Goal: Find specific page/section: Find specific page/section

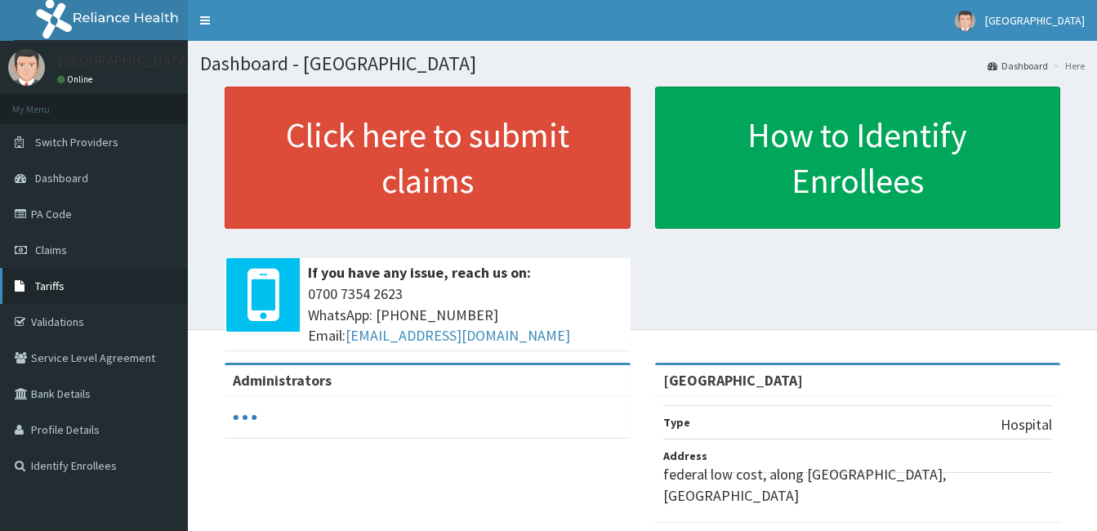
click at [74, 279] on link "Tariffs" at bounding box center [94, 286] width 188 height 36
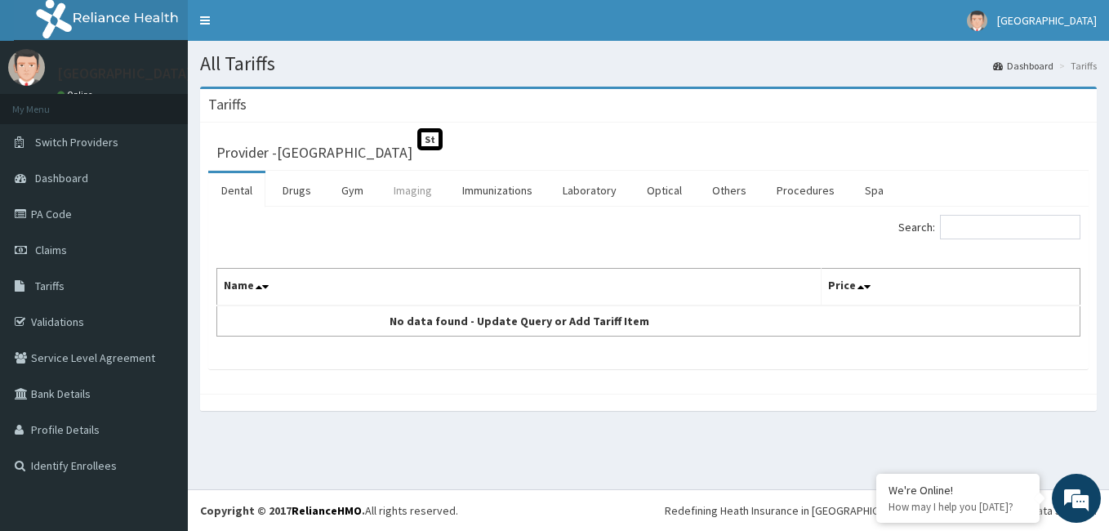
click at [398, 194] on link "Imaging" at bounding box center [413, 190] width 65 height 34
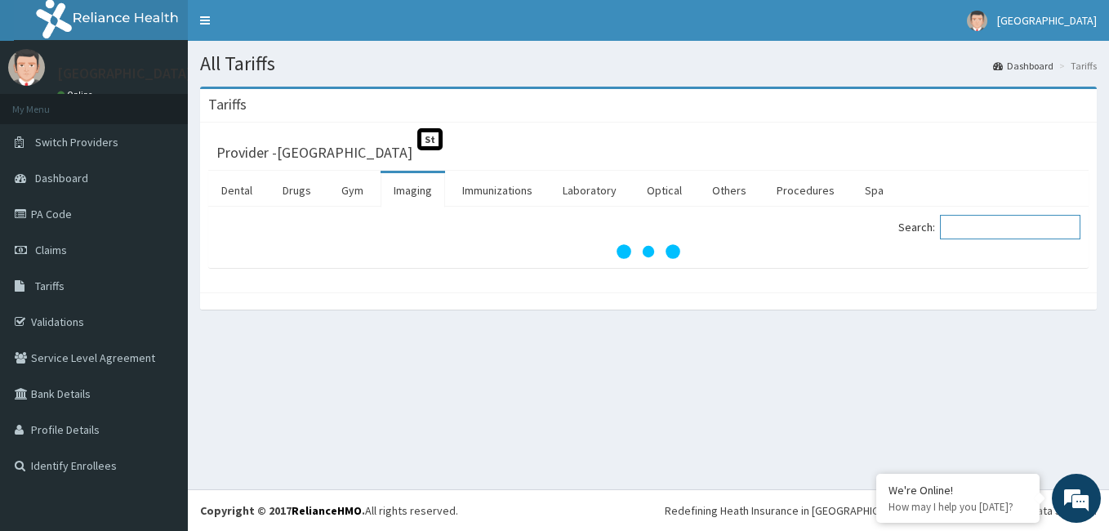
click at [976, 230] on input "Search:" at bounding box center [1010, 227] width 140 height 25
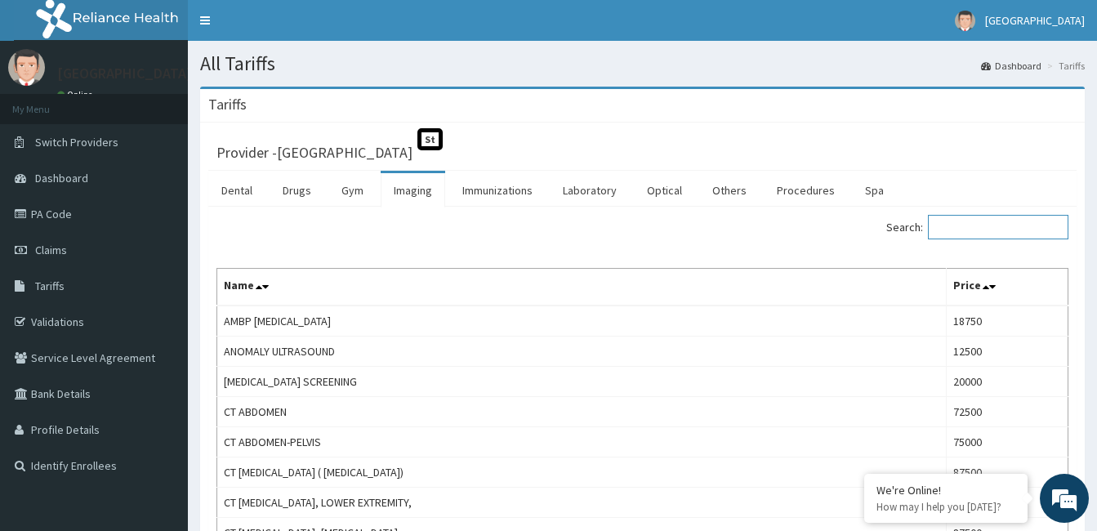
click at [976, 230] on input "Search:" at bounding box center [998, 227] width 140 height 25
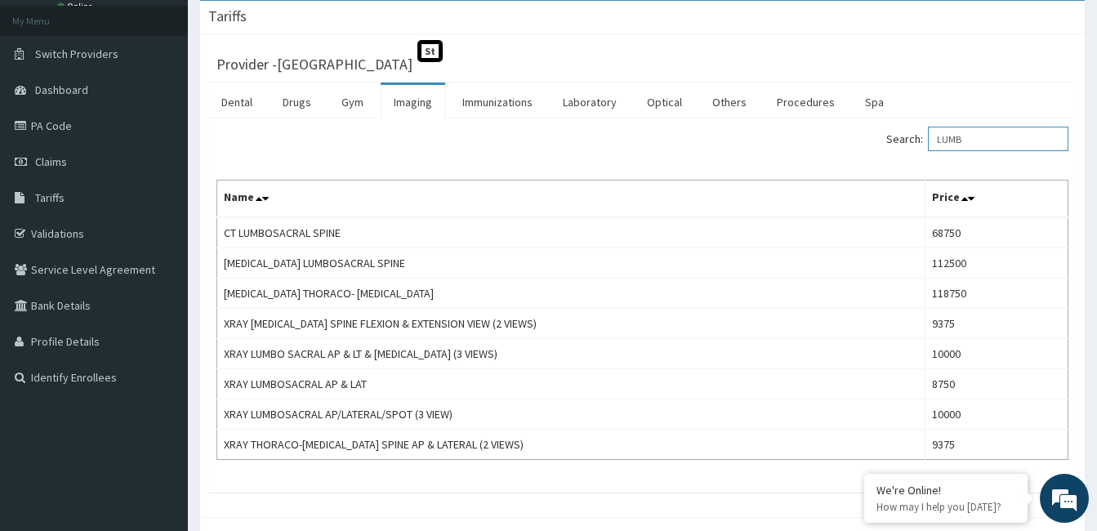
scroll to position [100, 0]
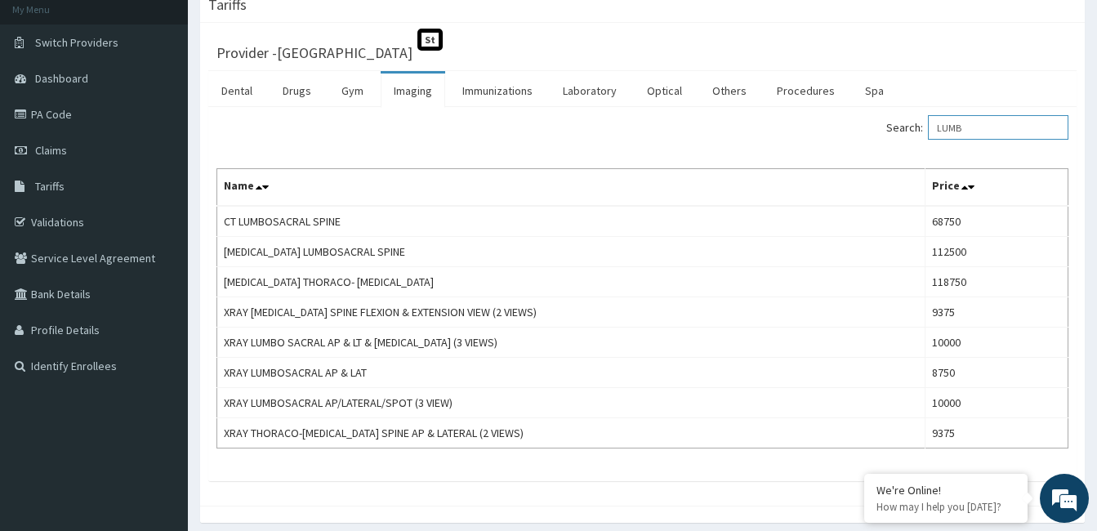
type input "LUMB"
